Goal: Information Seeking & Learning: Learn about a topic

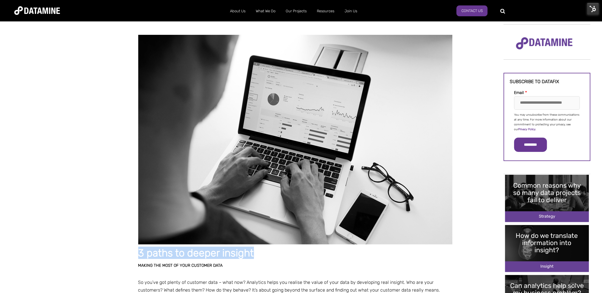
drag, startPoint x: 259, startPoint y: 252, endPoint x: 136, endPoint y: 253, distance: 123.1
copy strong "3 paths to deeper insight"
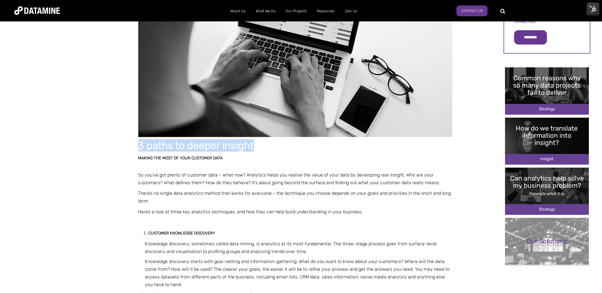
scroll to position [118, 0]
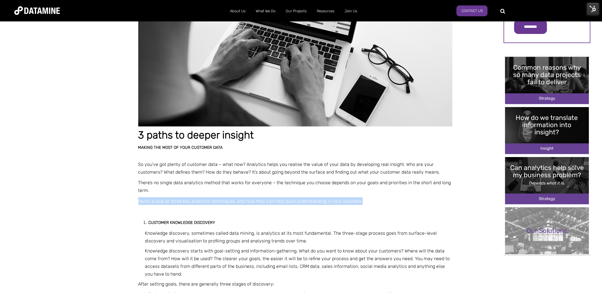
drag, startPoint x: 364, startPoint y: 201, endPoint x: 129, endPoint y: 204, distance: 235.3
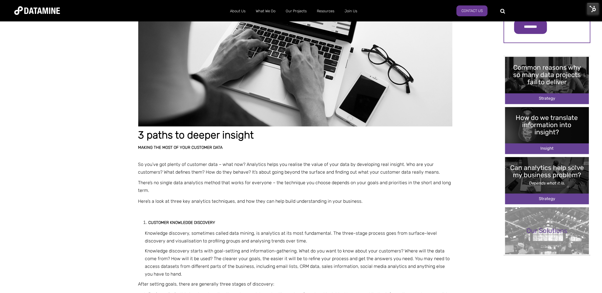
drag, startPoint x: 129, startPoint y: 204, endPoint x: 220, endPoint y: 209, distance: 91.5
click at [220, 209] on p at bounding box center [295, 212] width 314 height 8
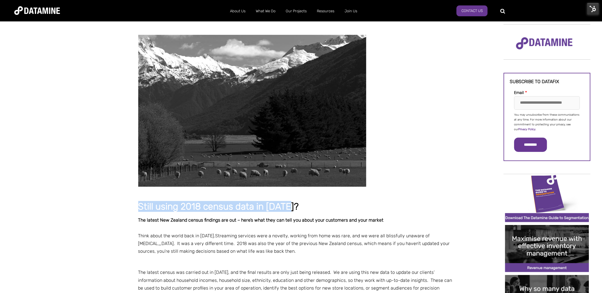
drag, startPoint x: 303, startPoint y: 206, endPoint x: 139, endPoint y: 207, distance: 164.5
click at [139, 207] on h1 "Still using 2018 census data in [DATE]?" at bounding box center [295, 207] width 314 height 10
copy span "Still using 2018 census data in [DATE]?"
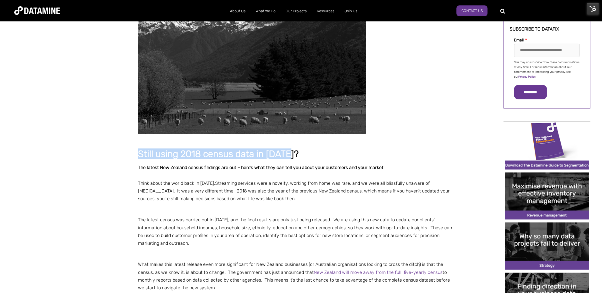
scroll to position [53, 0]
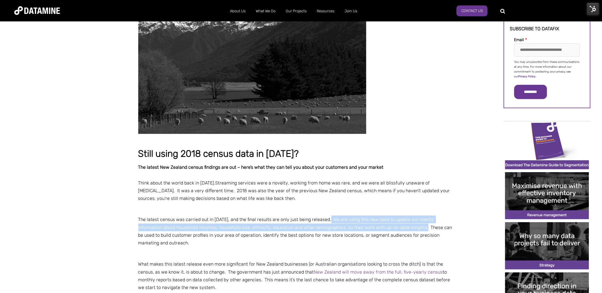
drag, startPoint x: 397, startPoint y: 226, endPoint x: 328, endPoint y: 217, distance: 70.0
click at [328, 217] on p "The latest census was carried out in [DATE], and the final results are only jus…" at bounding box center [295, 231] width 314 height 31
copy p "We are using this new data to update our clients’ information about household i…"
